Goal: Task Accomplishment & Management: Use online tool/utility

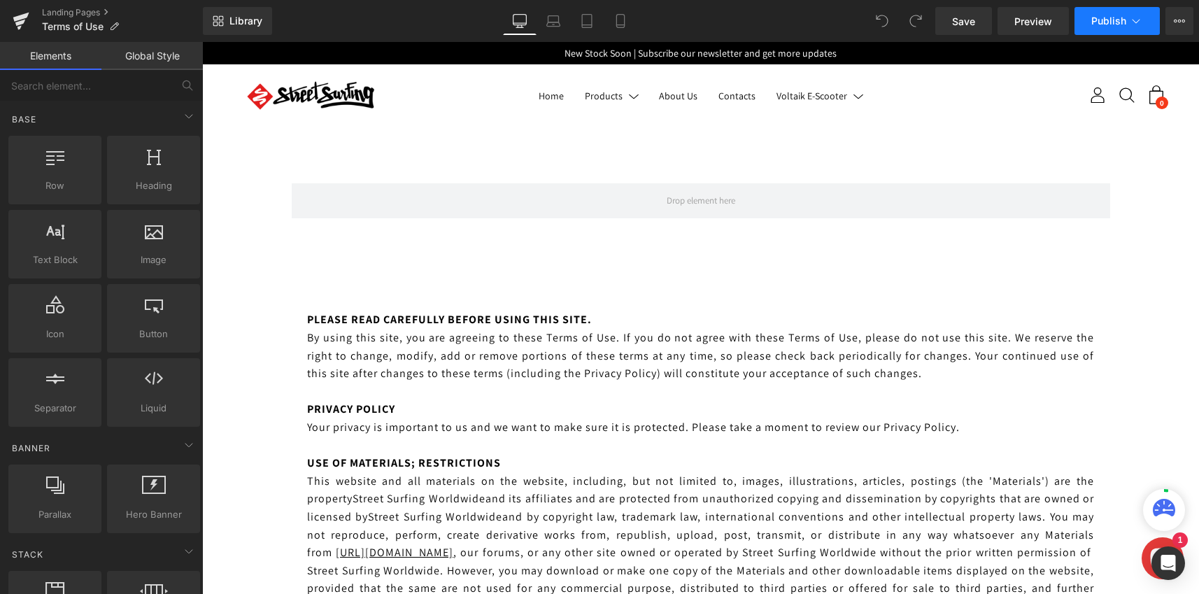
click at [1129, 22] on icon at bounding box center [1136, 21] width 14 height 14
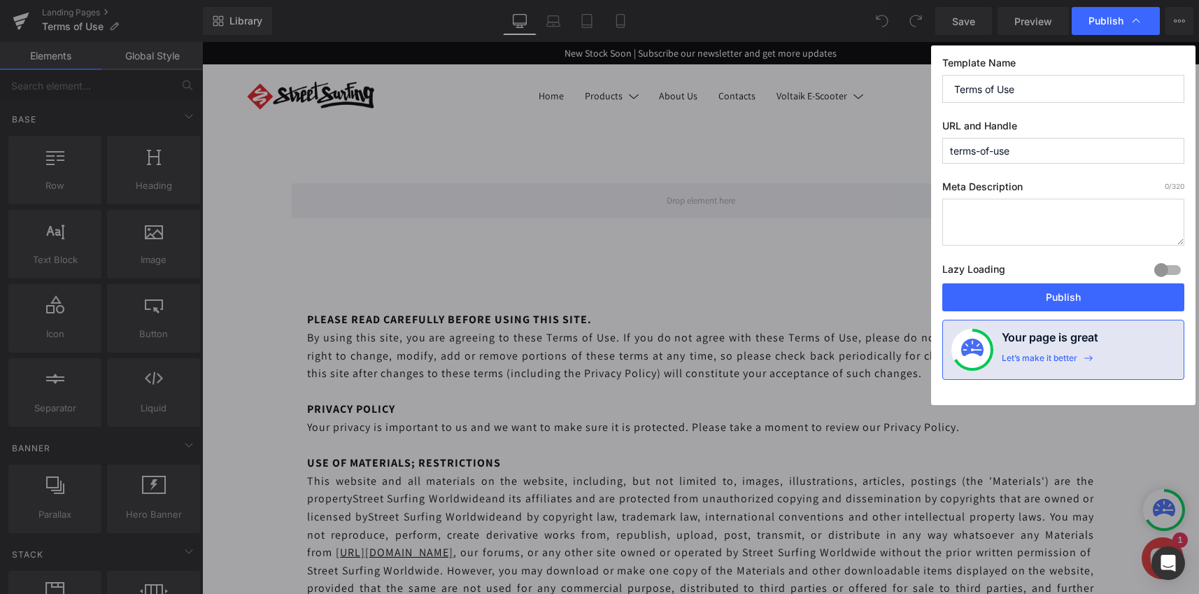
click at [1129, 22] on icon at bounding box center [1136, 21] width 14 height 14
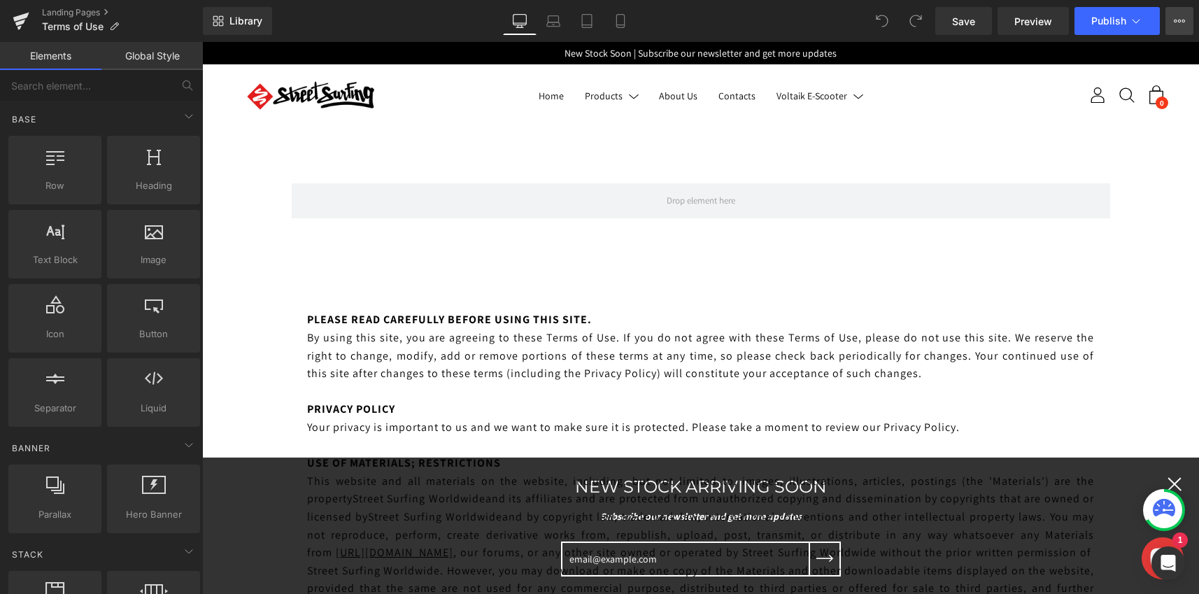
click at [1172, 17] on button "View Live Page View with current Template Save Template to Library Schedule Pub…" at bounding box center [1179, 21] width 28 height 28
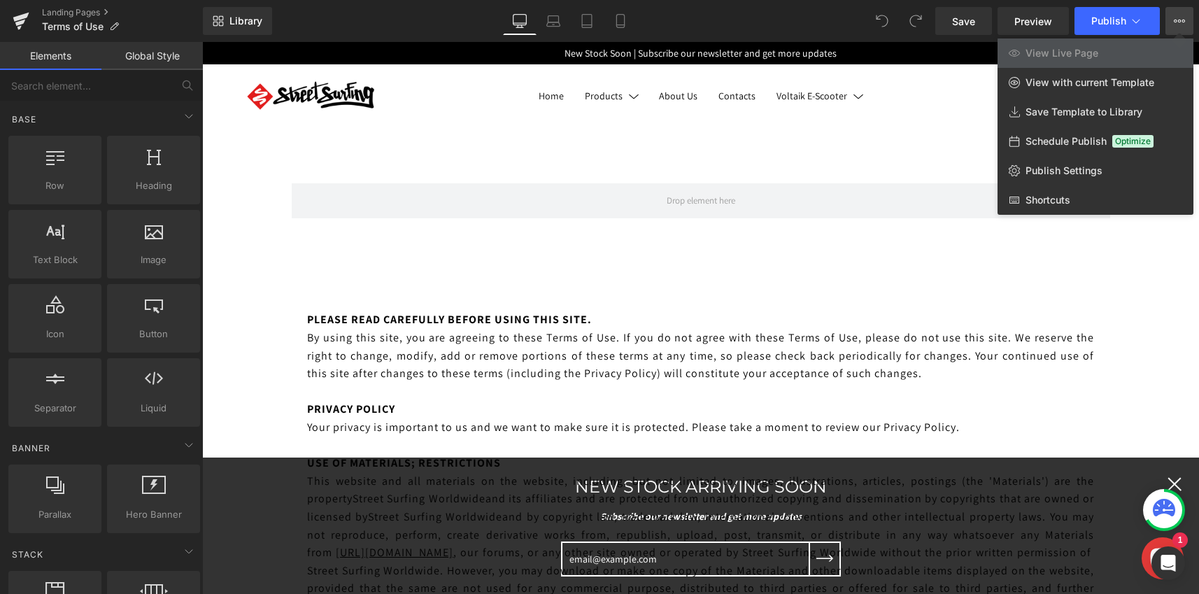
click at [887, 99] on div at bounding box center [700, 318] width 997 height 552
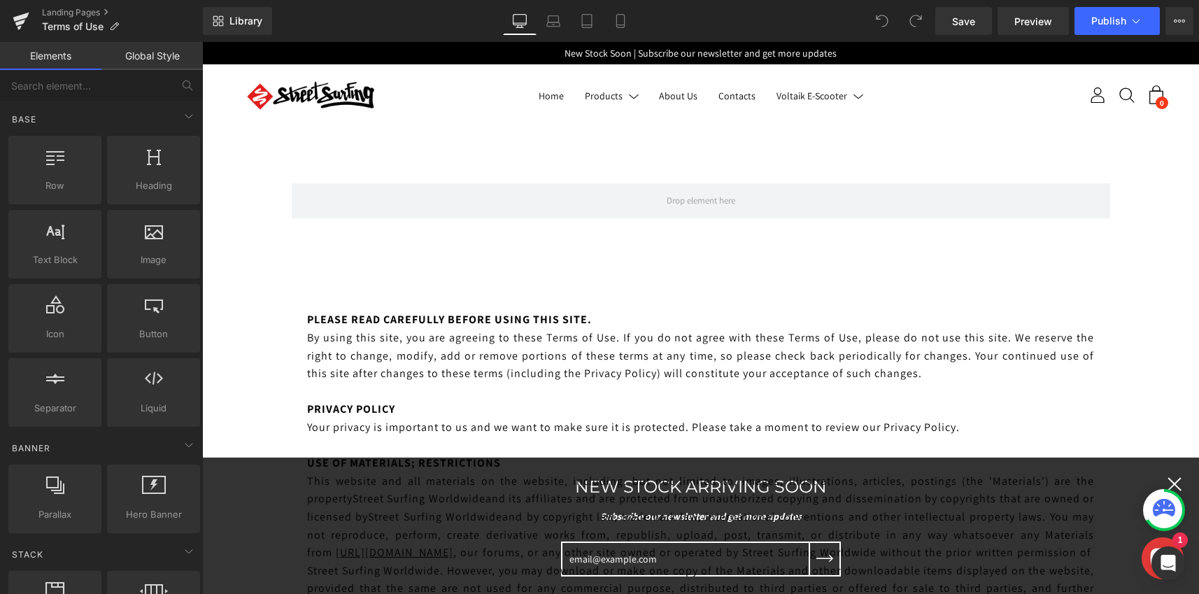
click at [1173, 35] on div "Library Desktop Desktop Laptop Tablet Mobile Save Preview Publish Scheduled Vie…" at bounding box center [701, 21] width 996 height 42
click at [1178, 25] on icon at bounding box center [1179, 20] width 11 height 11
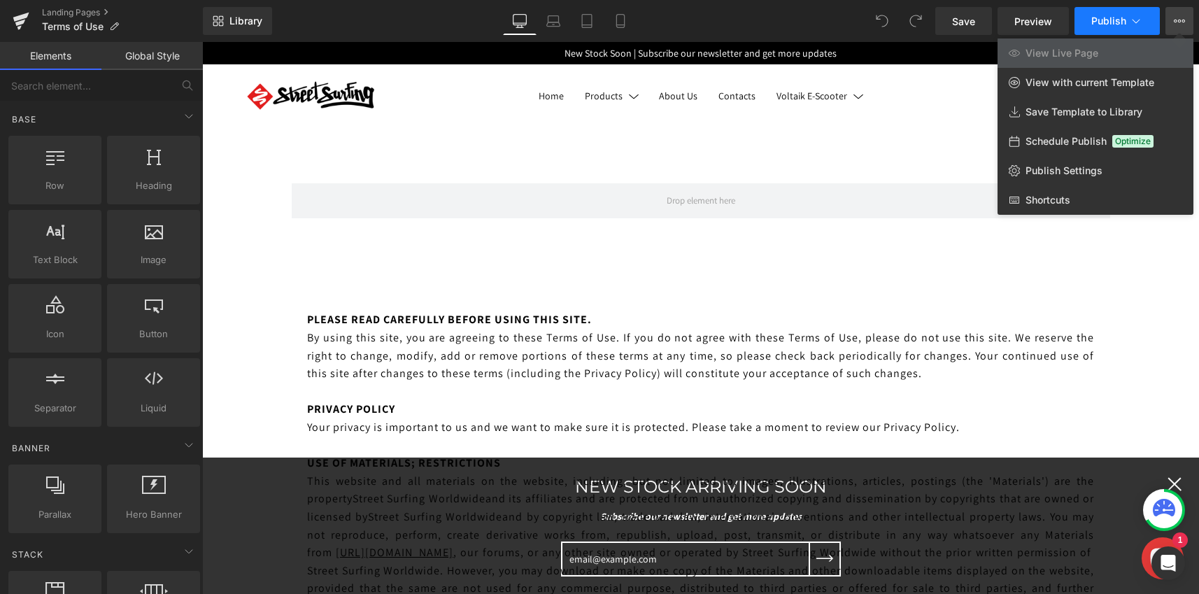
click at [1144, 15] on button "Publish" at bounding box center [1116, 21] width 85 height 28
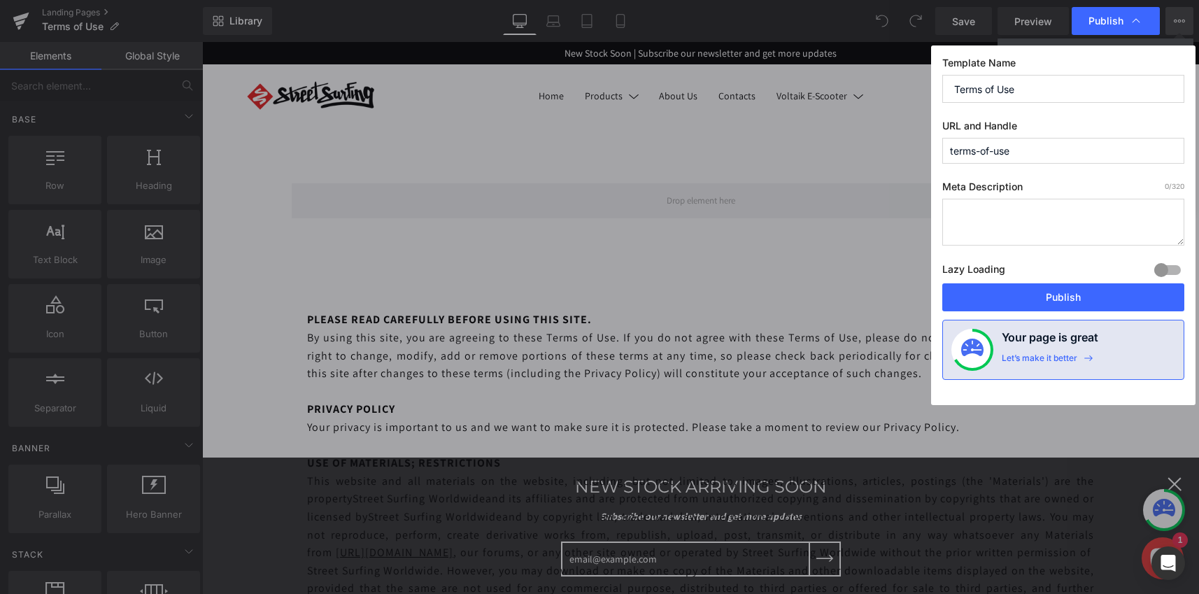
click at [1144, 15] on div "Publish" at bounding box center [1116, 21] width 88 height 28
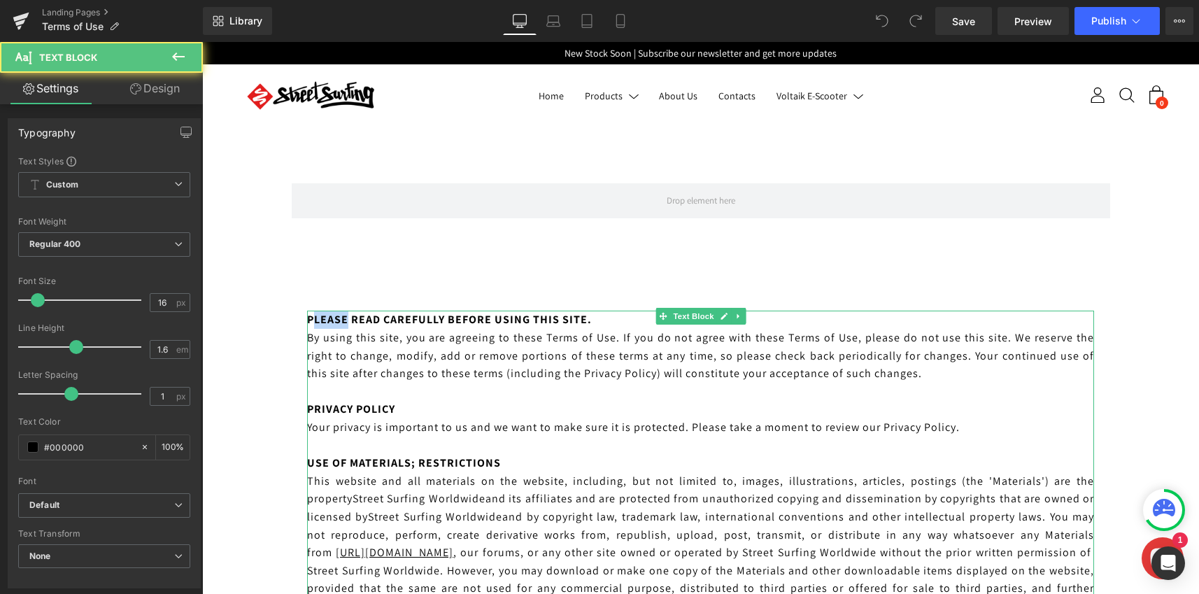
drag, startPoint x: 312, startPoint y: 319, endPoint x: 330, endPoint y: 323, distance: 18.7
click at [348, 327] on p "PLEASE READ CAREFULLY BEFORE USING THIS SITE." at bounding box center [700, 320] width 787 height 18
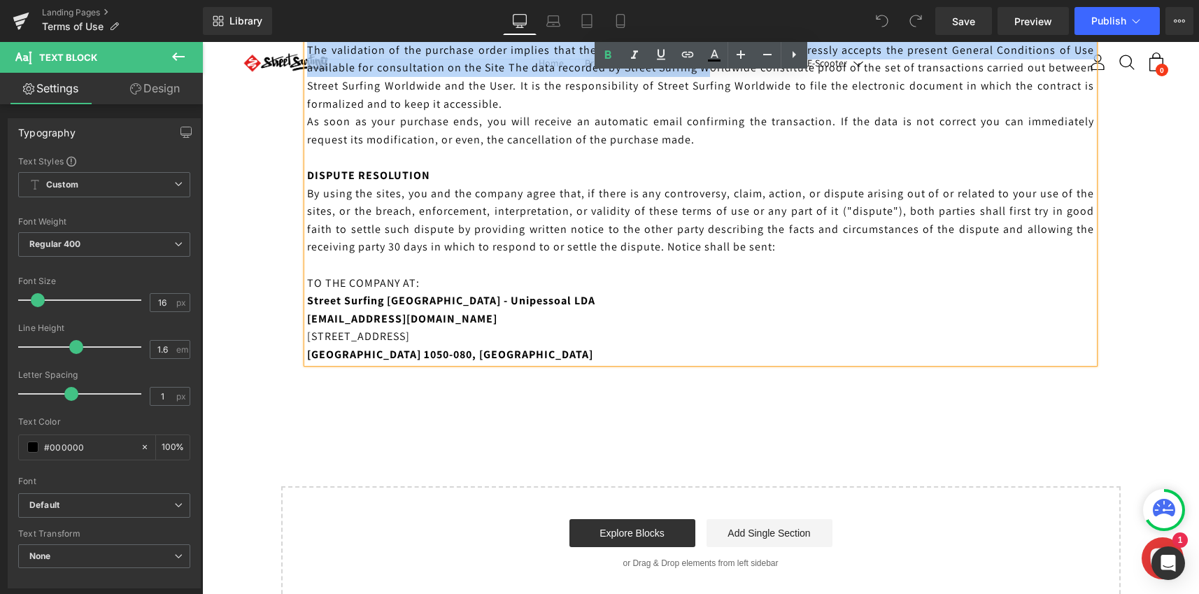
scroll to position [1891, 0]
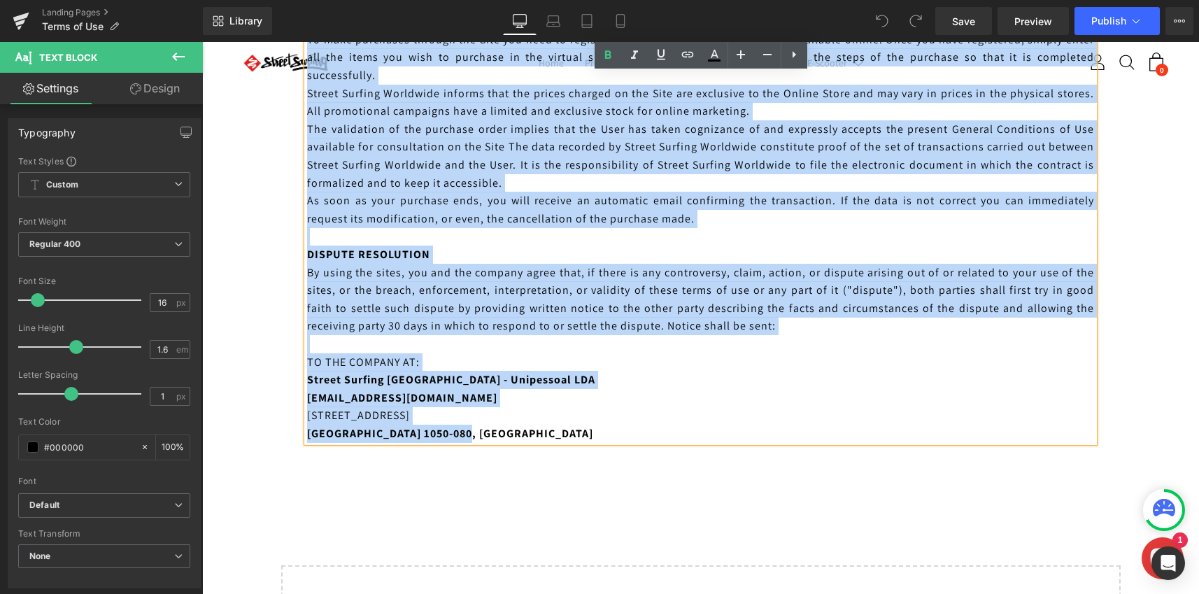
drag, startPoint x: 307, startPoint y: 319, endPoint x: 576, endPoint y: 413, distance: 284.7
copy div "PLEASE READ CAREFULLY BEFORE USING THIS SITE. By using this site, you are agree…"
